Goal: Find specific page/section: Find specific page/section

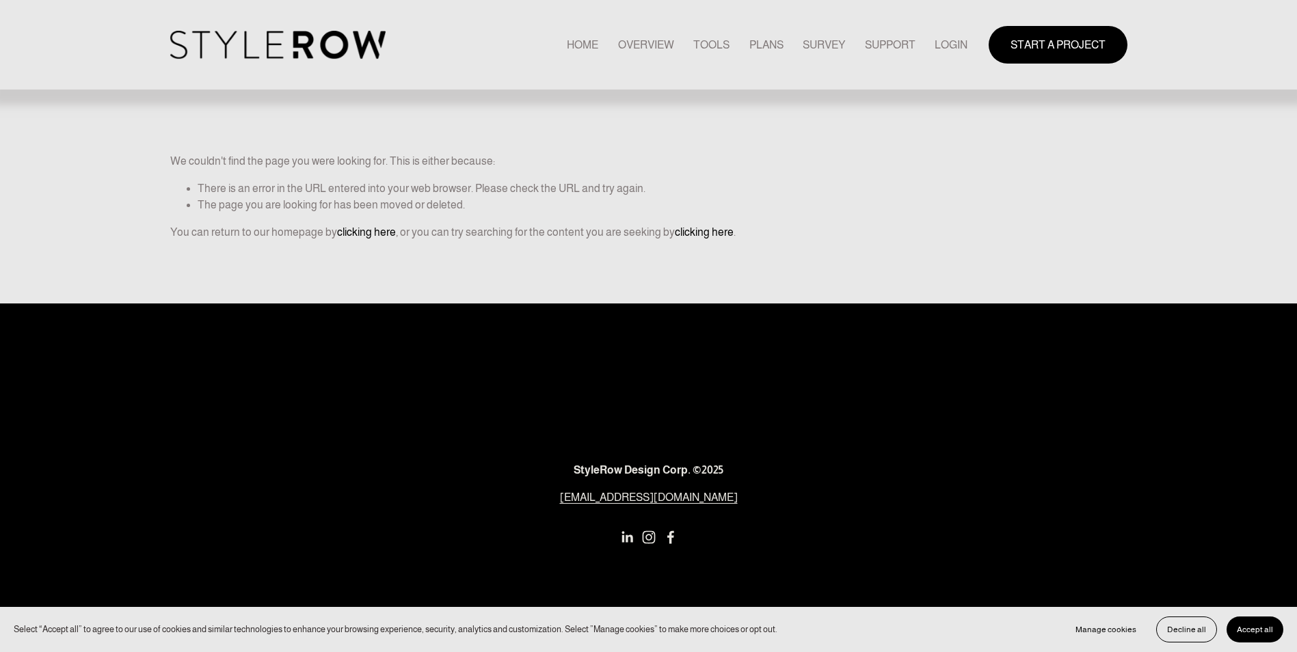
click at [944, 45] on link "LOGIN" at bounding box center [951, 45] width 33 height 18
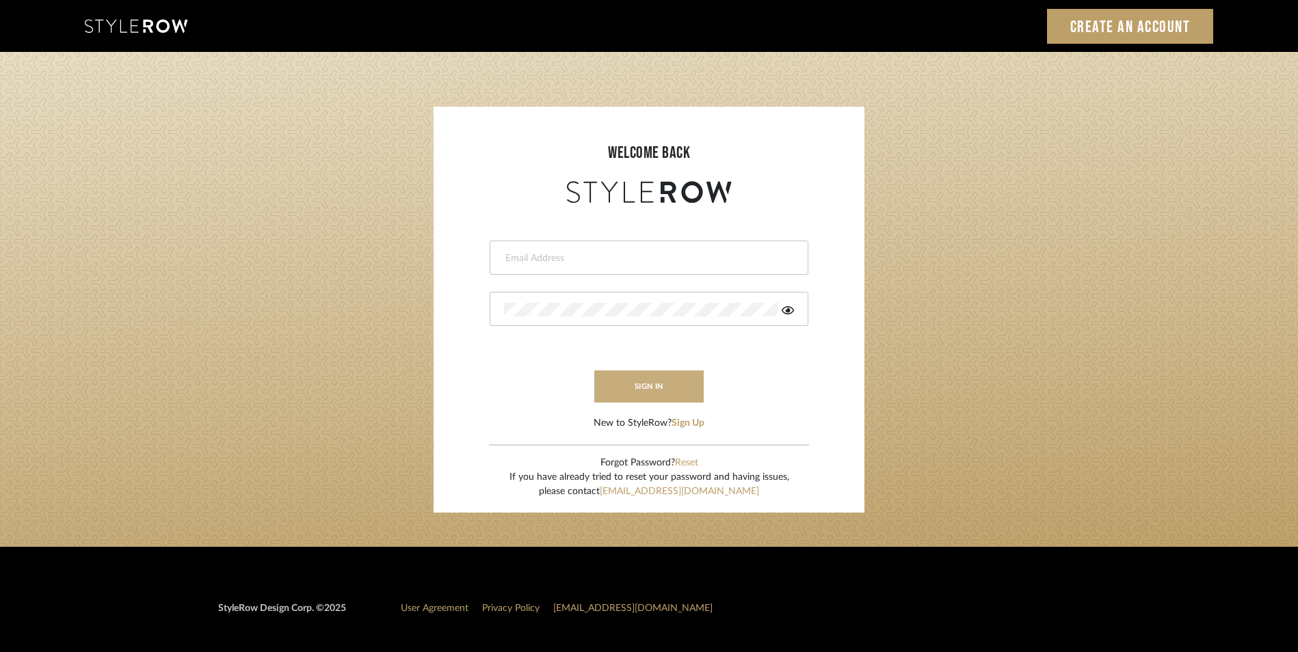
type input "[EMAIL_ADDRESS][DOMAIN_NAME]"
click at [643, 379] on button "sign in" at bounding box center [648, 387] width 109 height 32
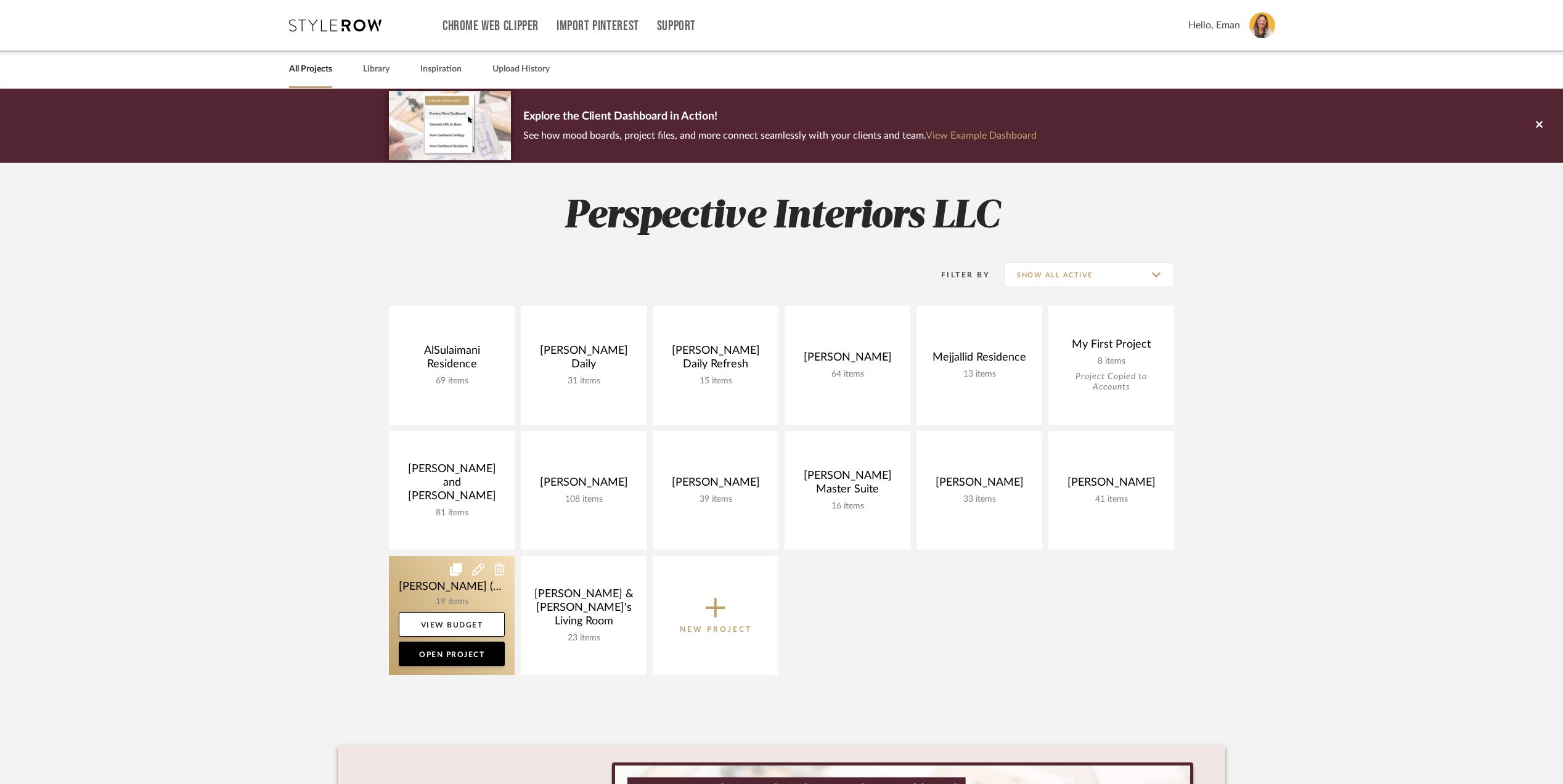
click at [419, 580] on link at bounding box center [451, 615] width 125 height 119
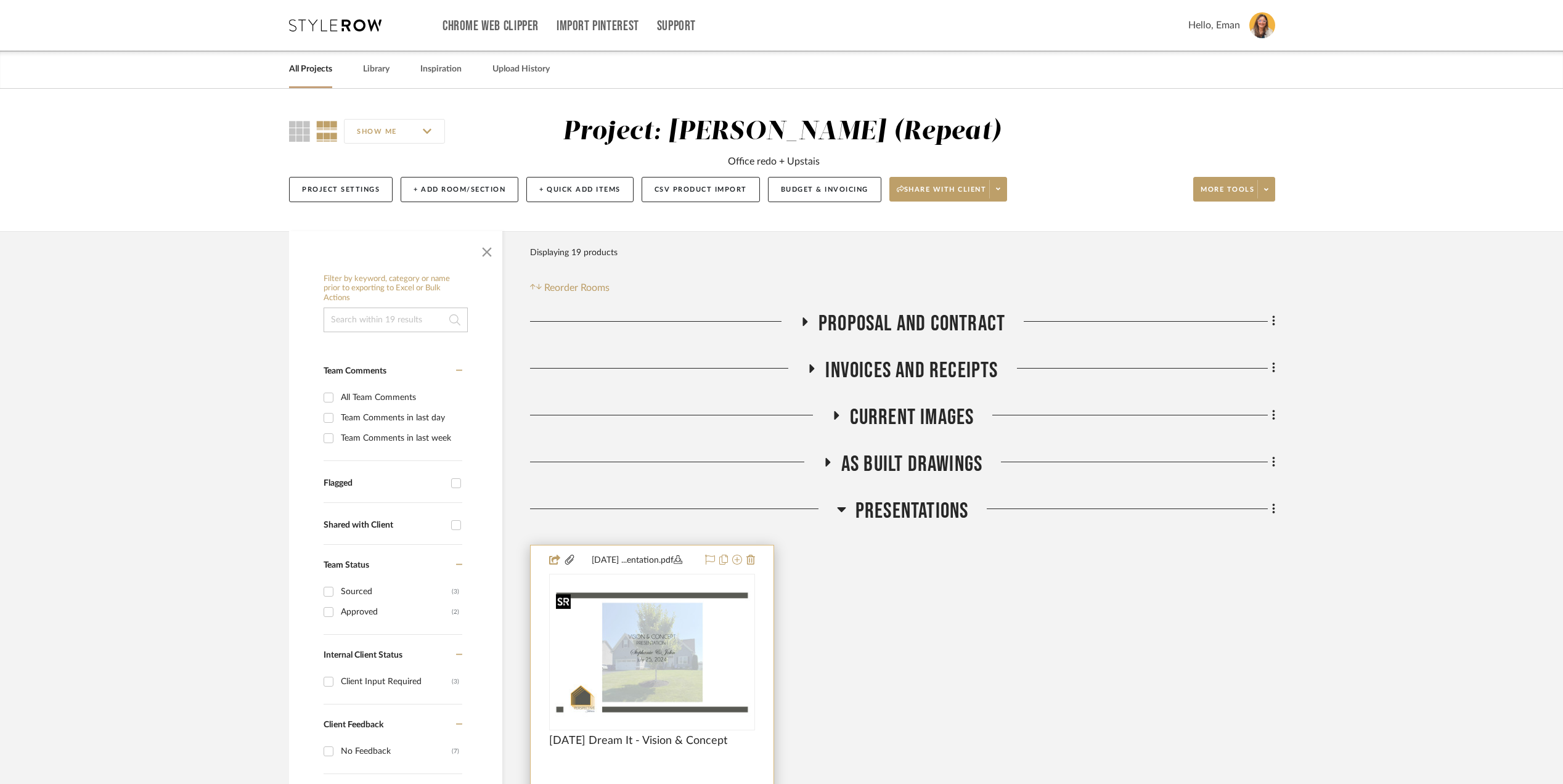
click at [636, 660] on img "0" at bounding box center [653, 652] width 204 height 132
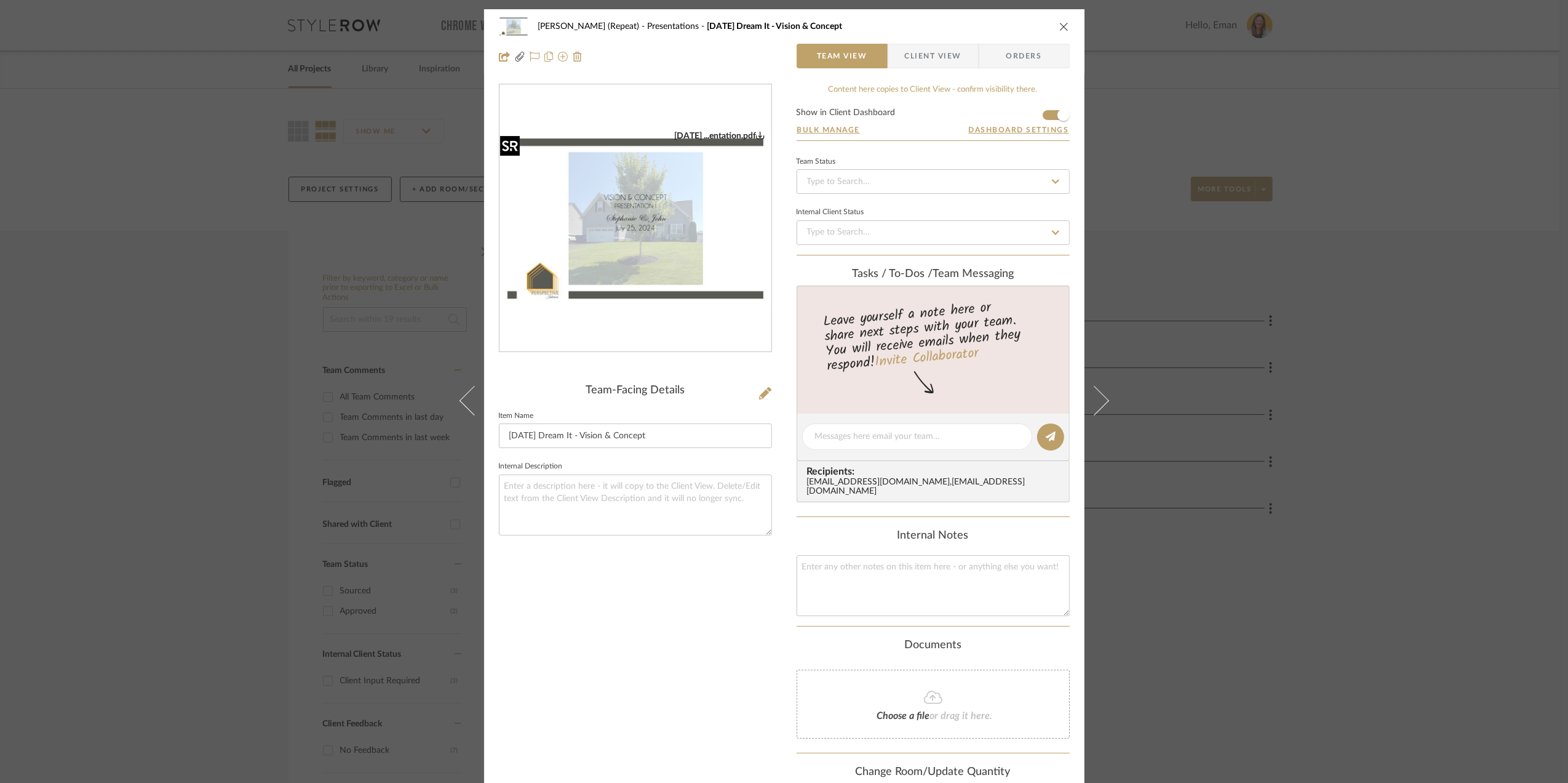
click at [649, 267] on img "0" at bounding box center [635, 219] width 272 height 176
click at [662, 230] on img "0" at bounding box center [635, 219] width 272 height 176
click at [1420, 286] on div "Stephanie Bergreen (Repeat) Presentations 7.7.25 Dream It - Vision & Concept Te…" at bounding box center [784, 392] width 1568 height 783
